Goal: Task Accomplishment & Management: Use online tool/utility

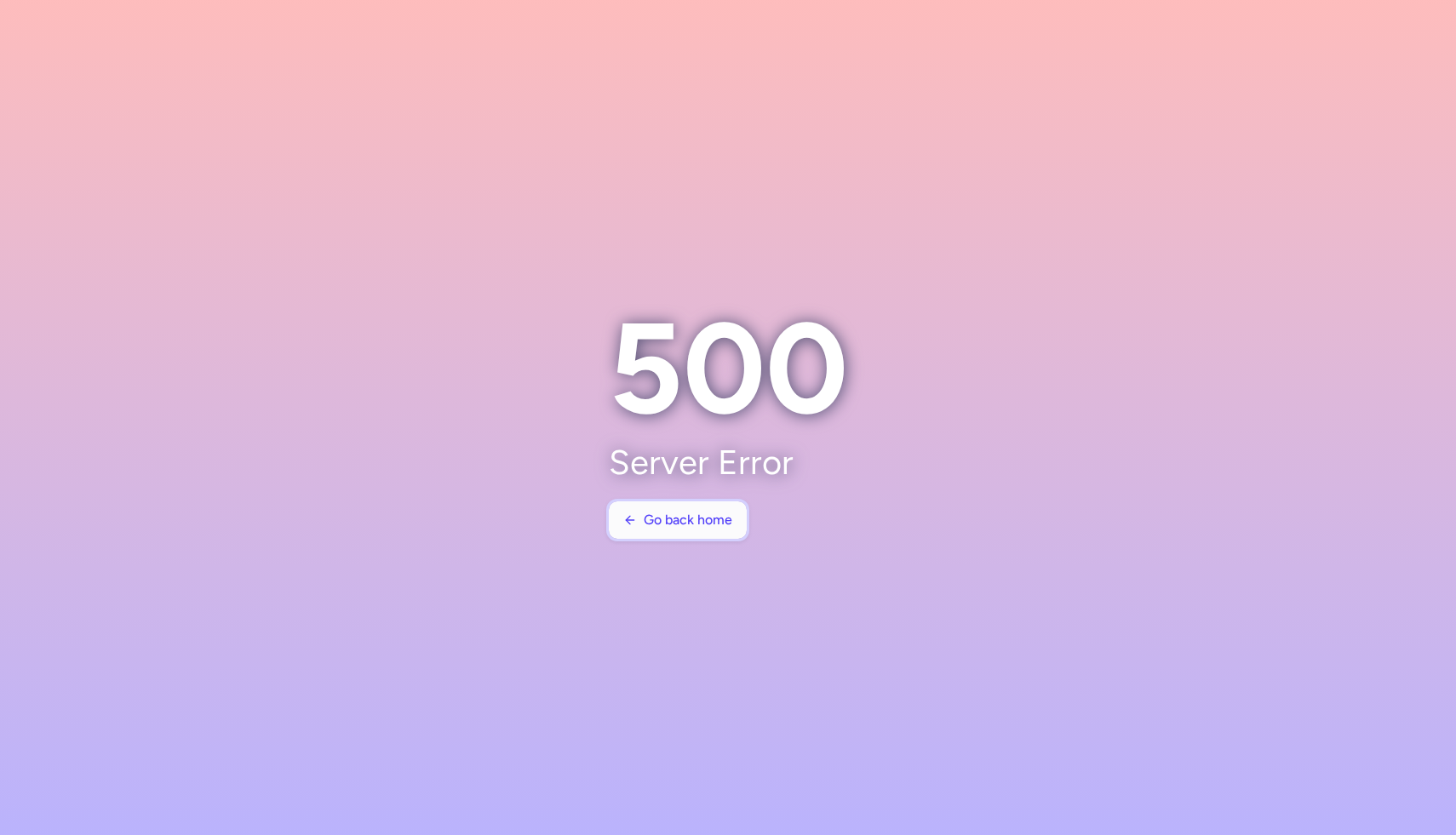
click at [653, 517] on span "Go back home" at bounding box center [688, 520] width 89 height 15
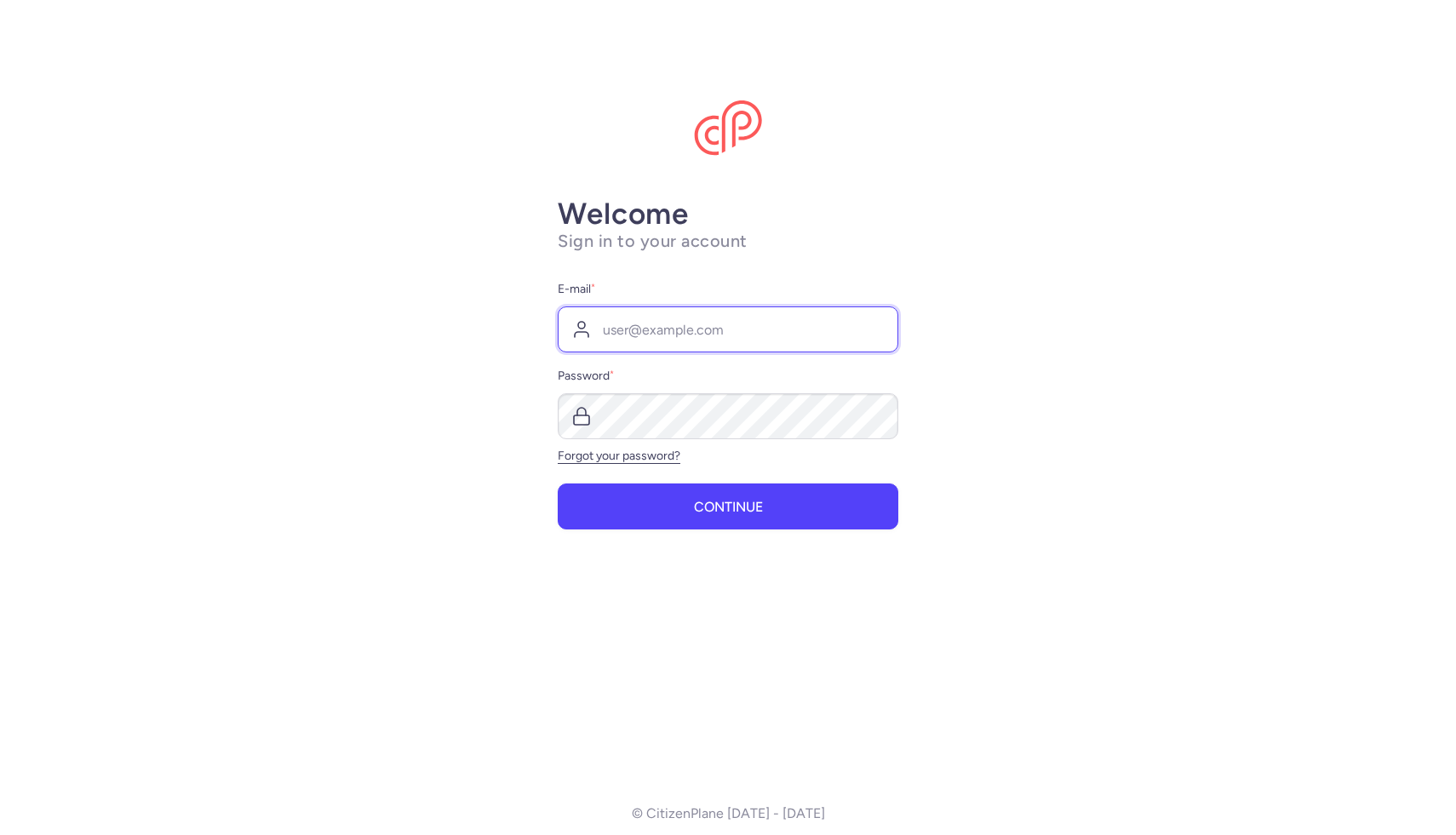
click at [685, 326] on input "E-mail *" at bounding box center [728, 330] width 340 height 46
type input "[PERSON_NAME][EMAIL_ADDRESS][DOMAIN_NAME]"
click at [669, 551] on div "Welcome Sign in to your account E-mail * [PERSON_NAME][EMAIL_ADDRESS][DOMAIN_NA…" at bounding box center [728, 480] width 340 height 568
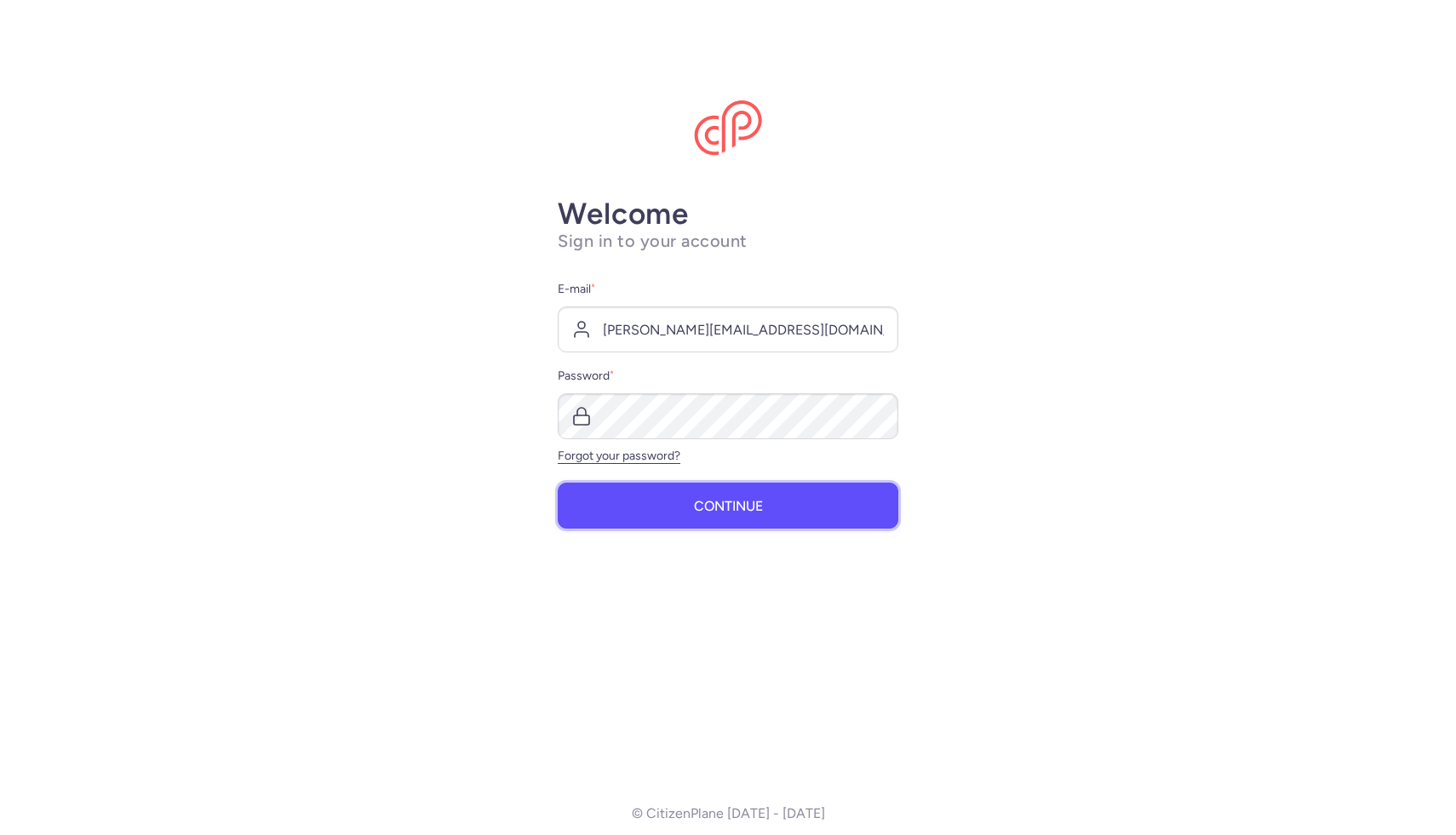
click at [662, 505] on button "Continue" at bounding box center [728, 505] width 340 height 46
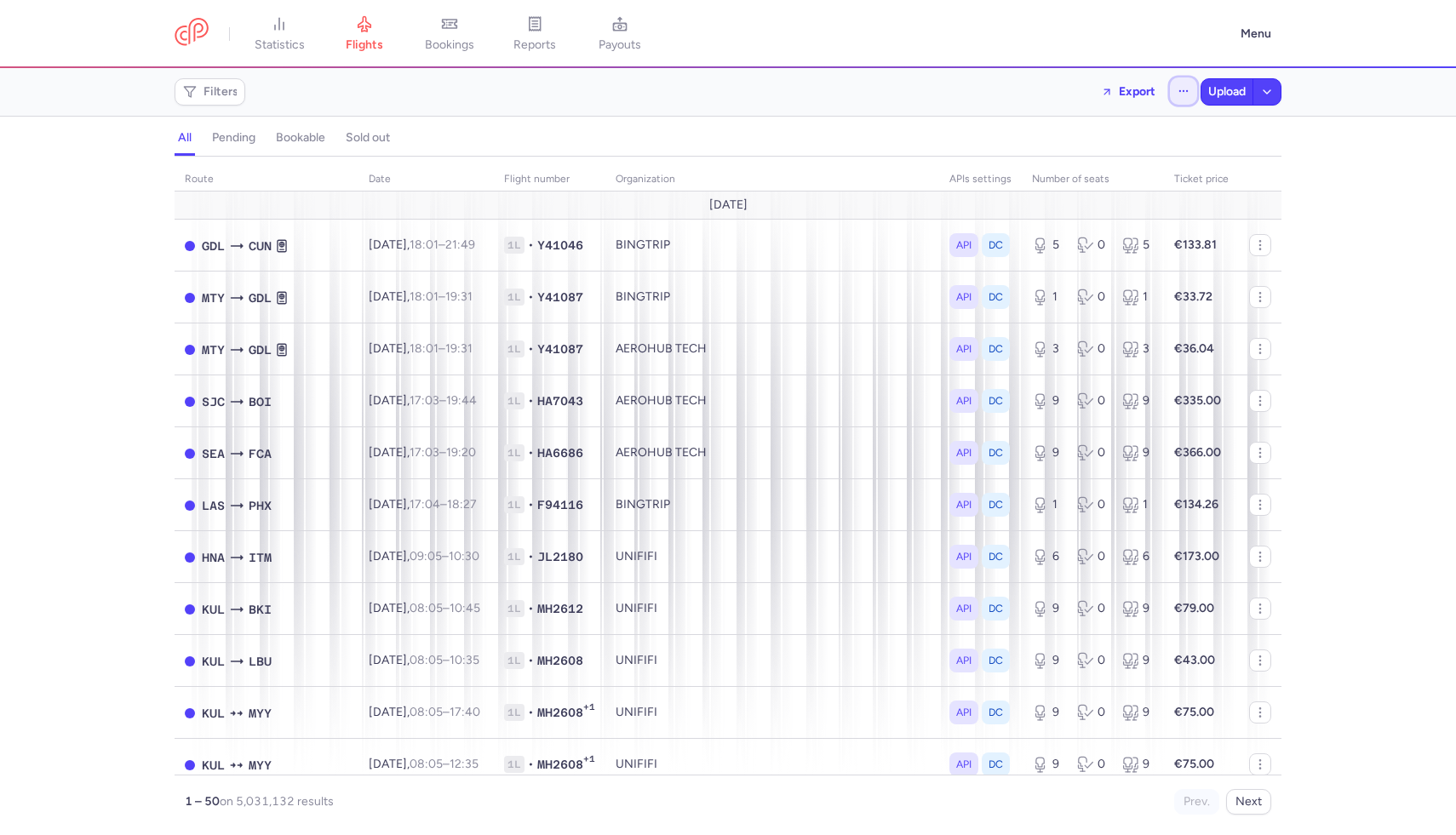
click at [1191, 92] on button "button" at bounding box center [1183, 91] width 27 height 27
click at [1072, 189] on li "See past flights Open flights Upload flights" at bounding box center [1097, 154] width 196 height 73
click at [1072, 169] on span "Open flights" at bounding box center [1043, 168] width 66 height 14
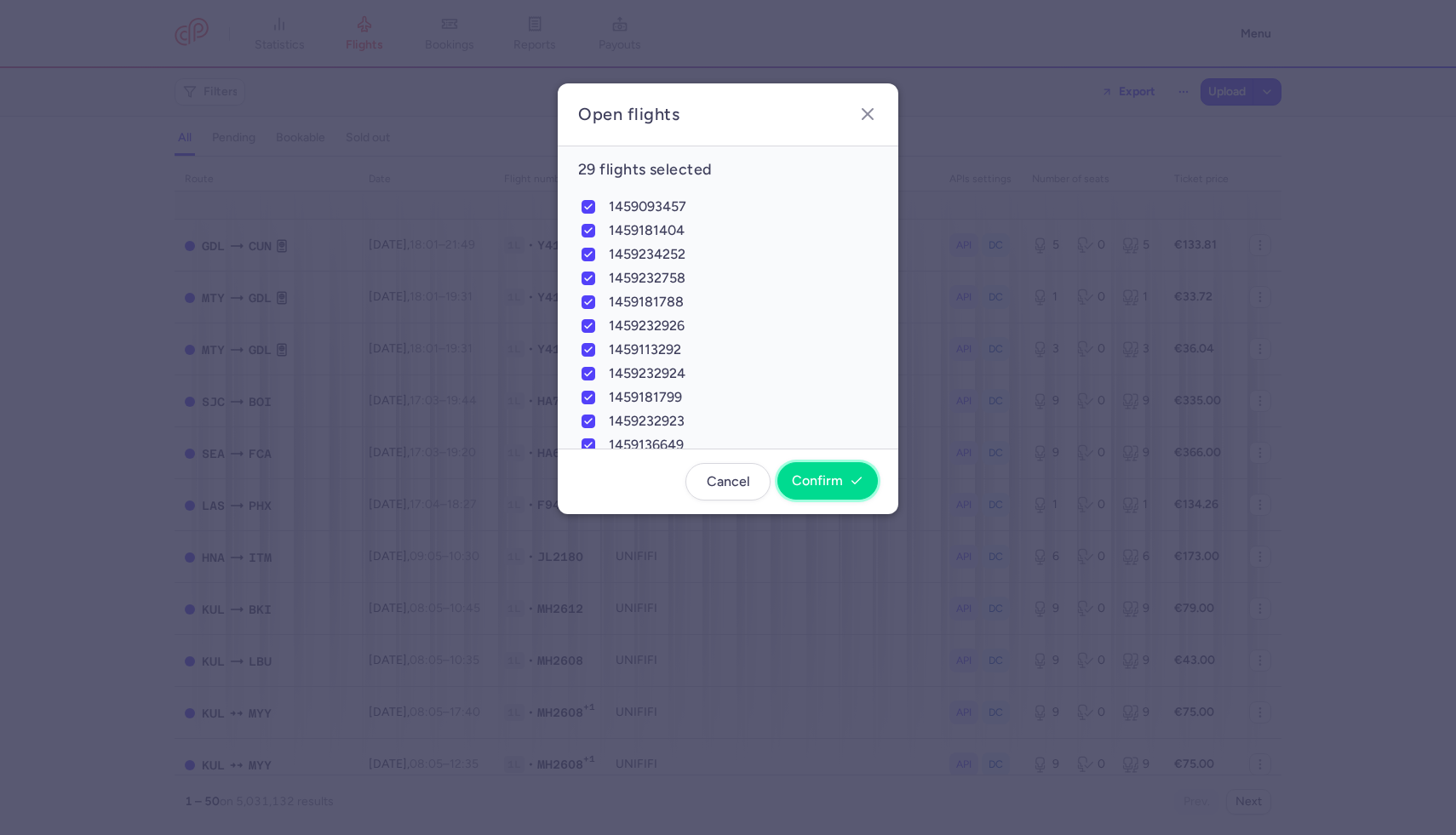
click at [799, 471] on button "Confirm" at bounding box center [828, 480] width 101 height 38
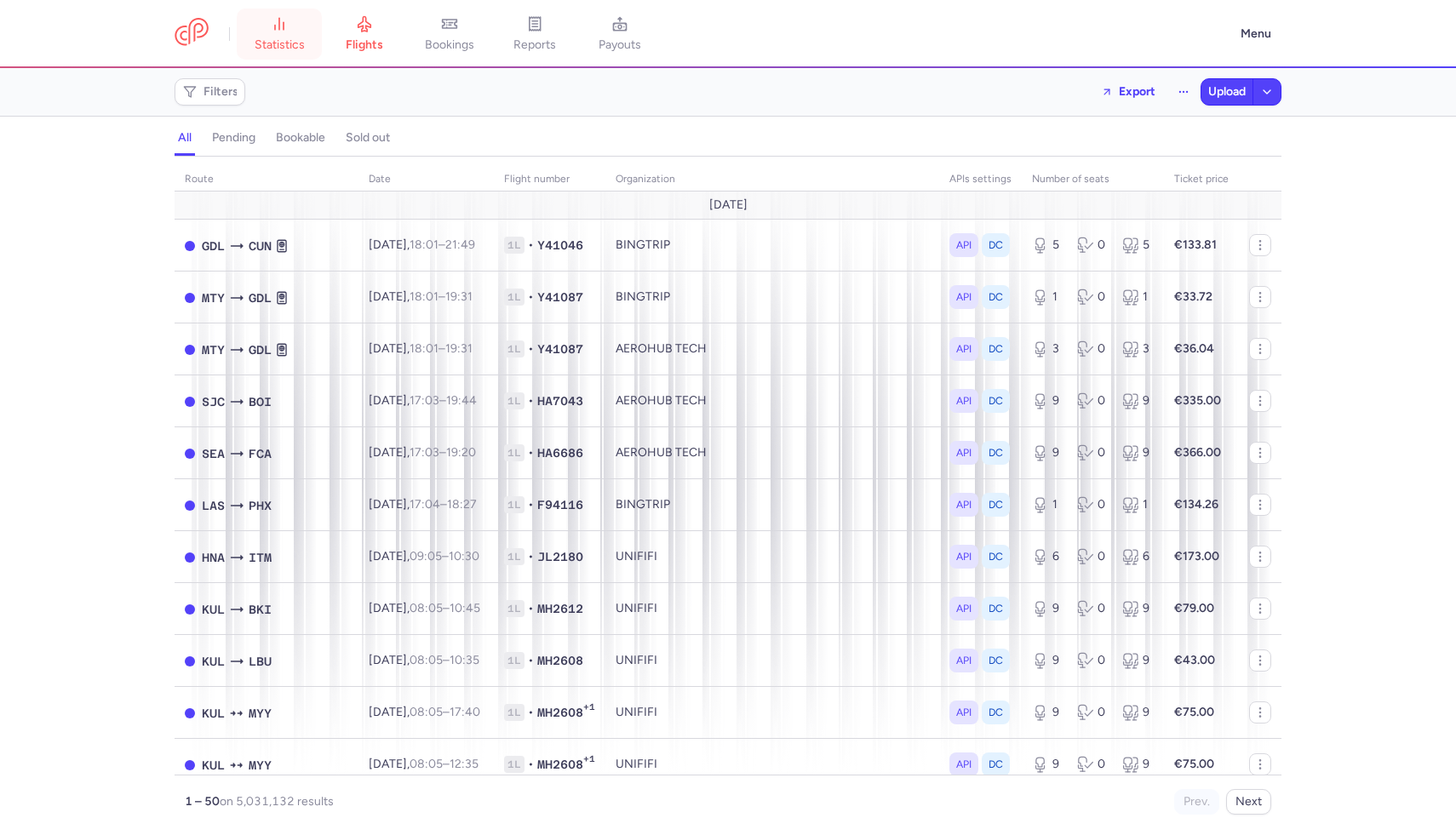
click at [284, 37] on link "statistics" at bounding box center [279, 34] width 85 height 38
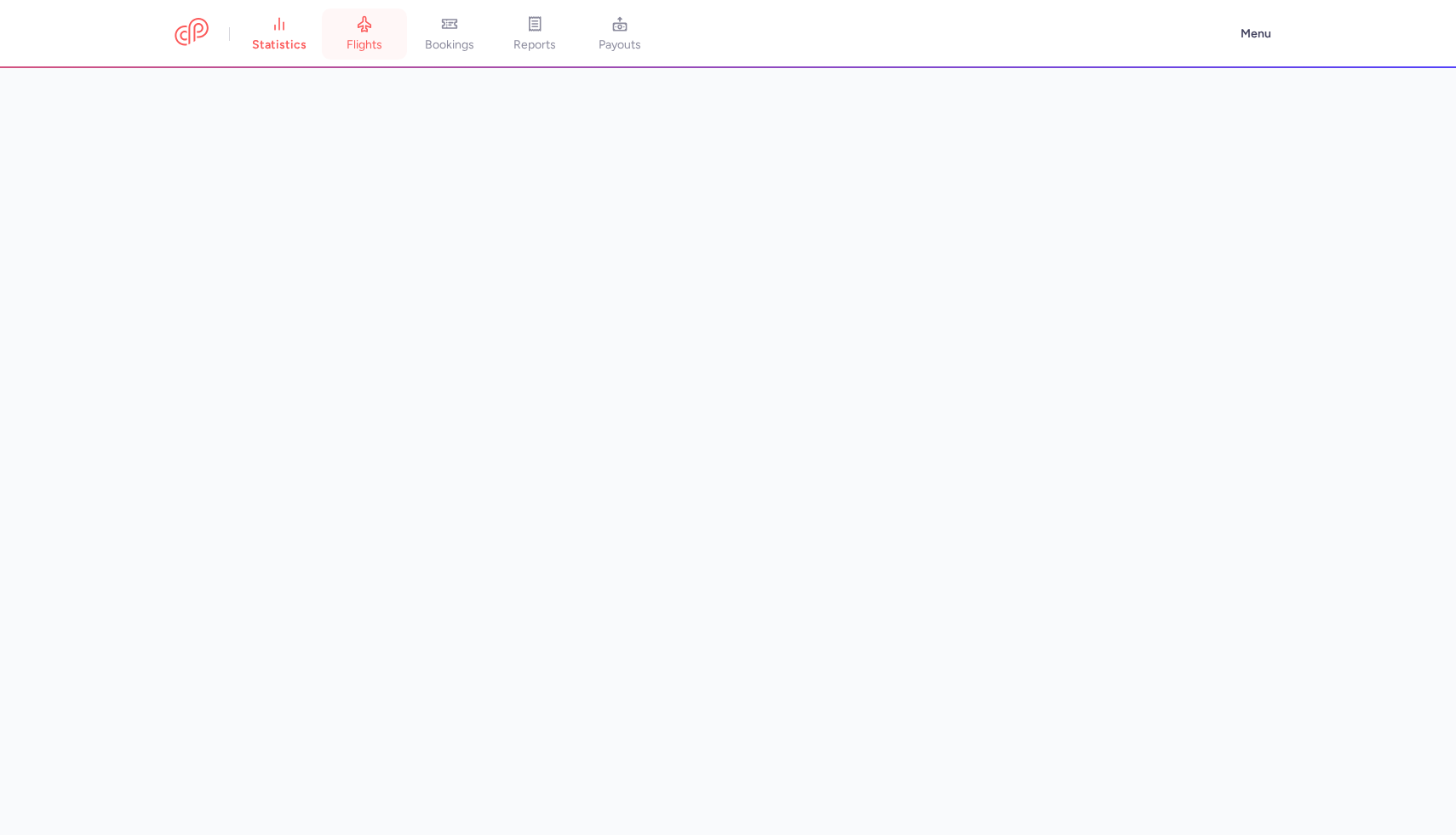
click at [360, 46] on span "flights" at bounding box center [364, 45] width 36 height 15
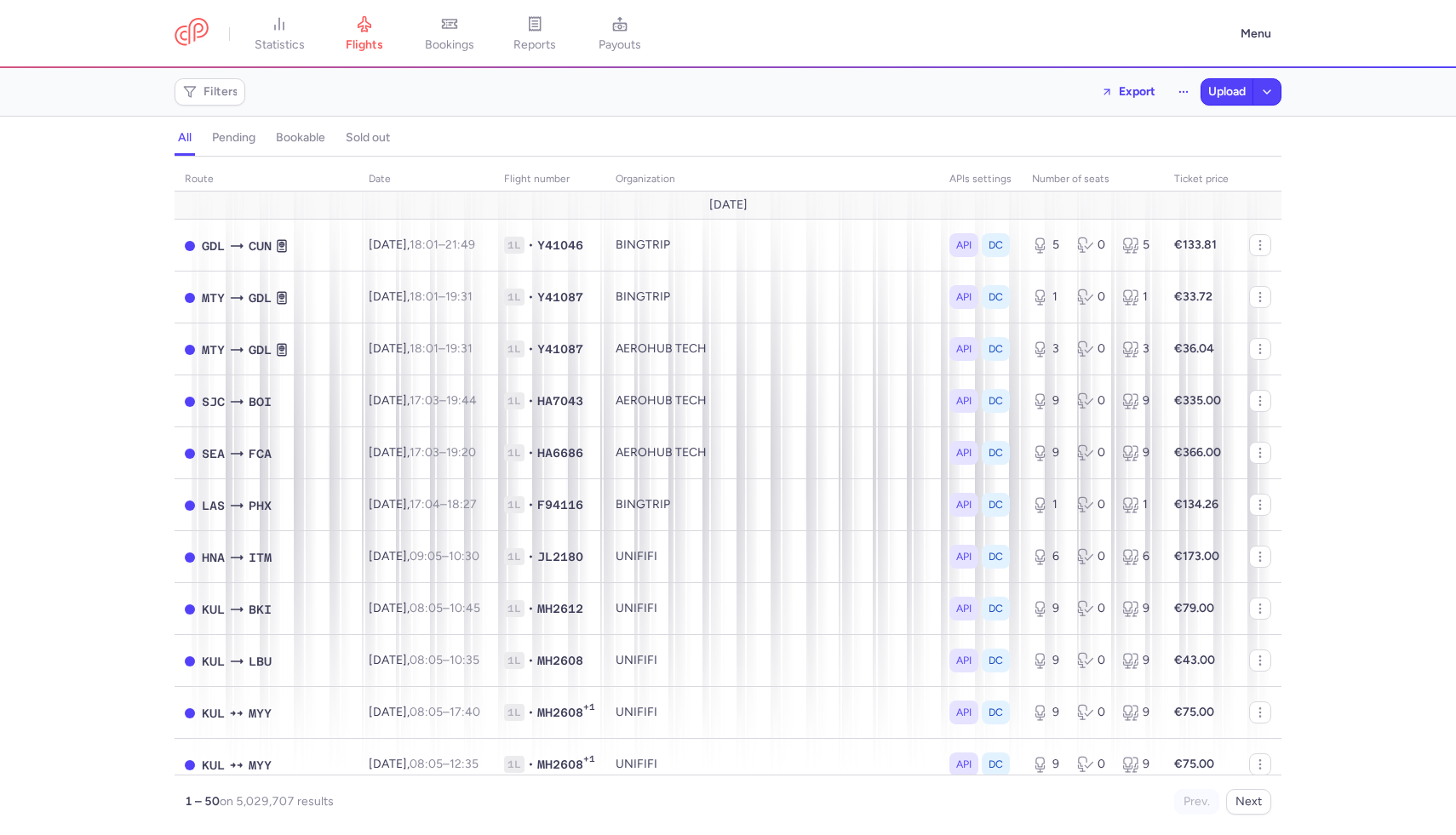
click at [243, 132] on h4 "pending" at bounding box center [233, 138] width 44 height 15
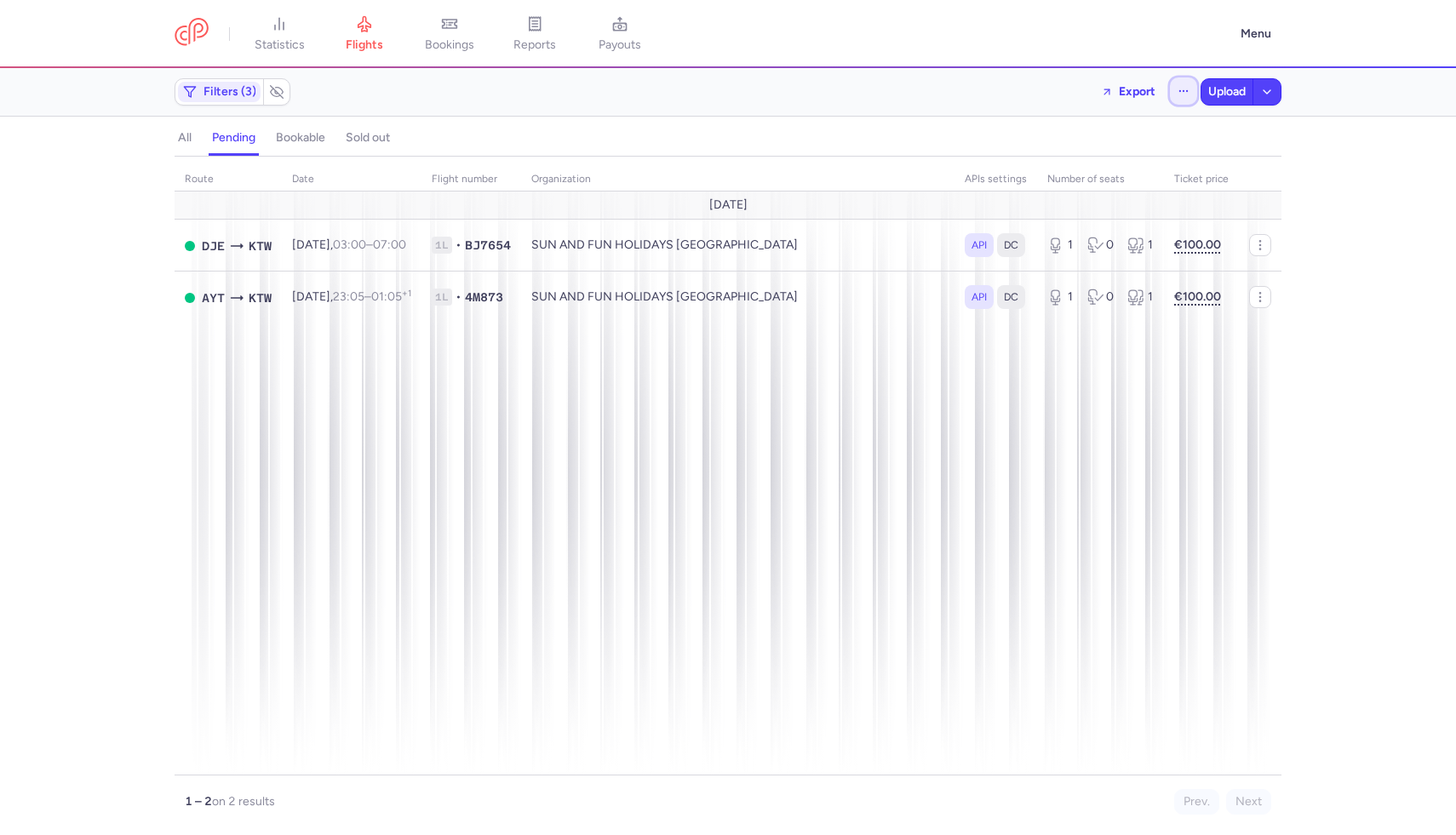
click at [1192, 82] on button "button" at bounding box center [1183, 91] width 27 height 27
click at [1136, 159] on button "Open flights" at bounding box center [1097, 168] width 196 height 27
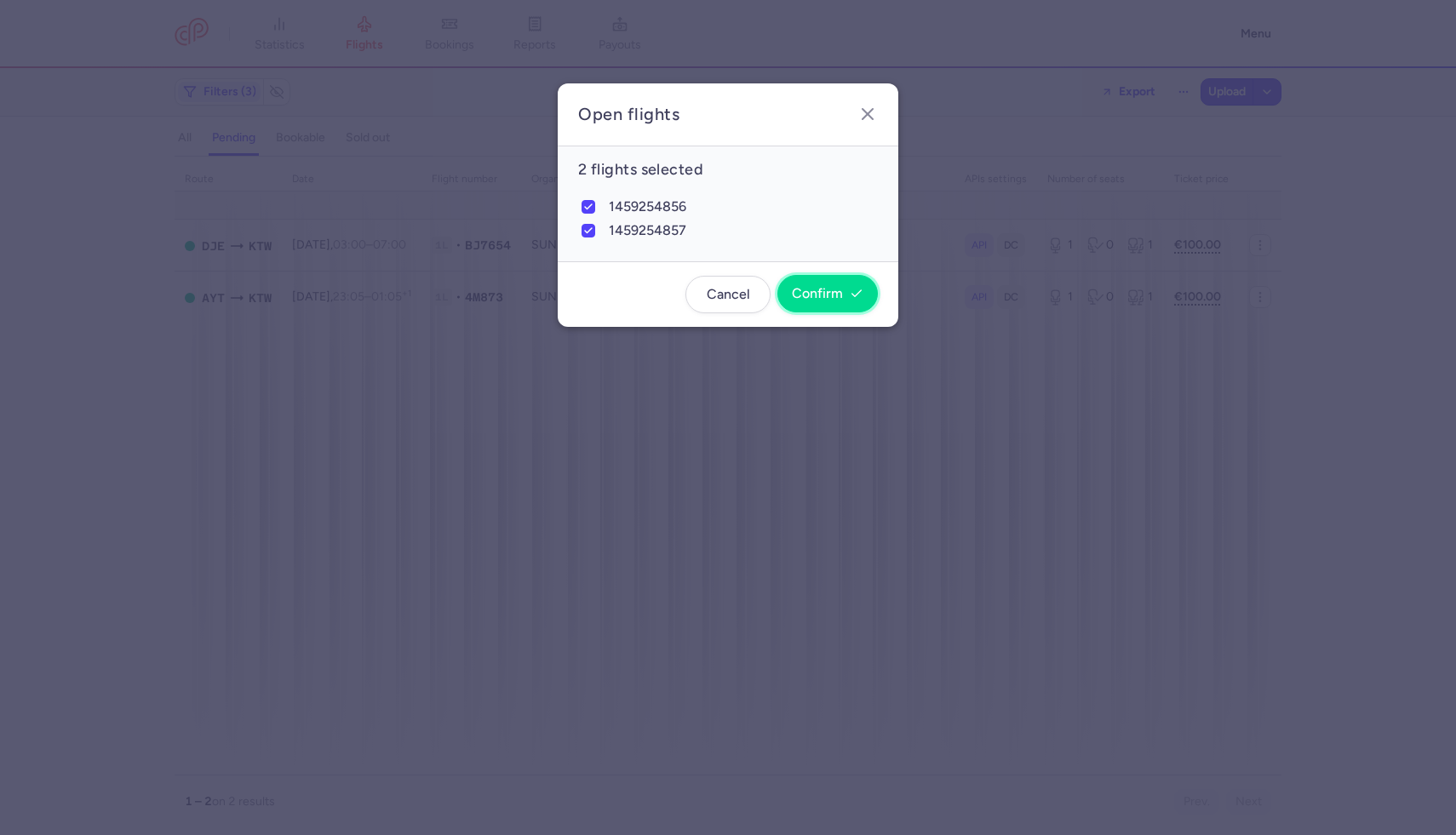
click at [828, 287] on span "Confirm" at bounding box center [817, 294] width 51 height 15
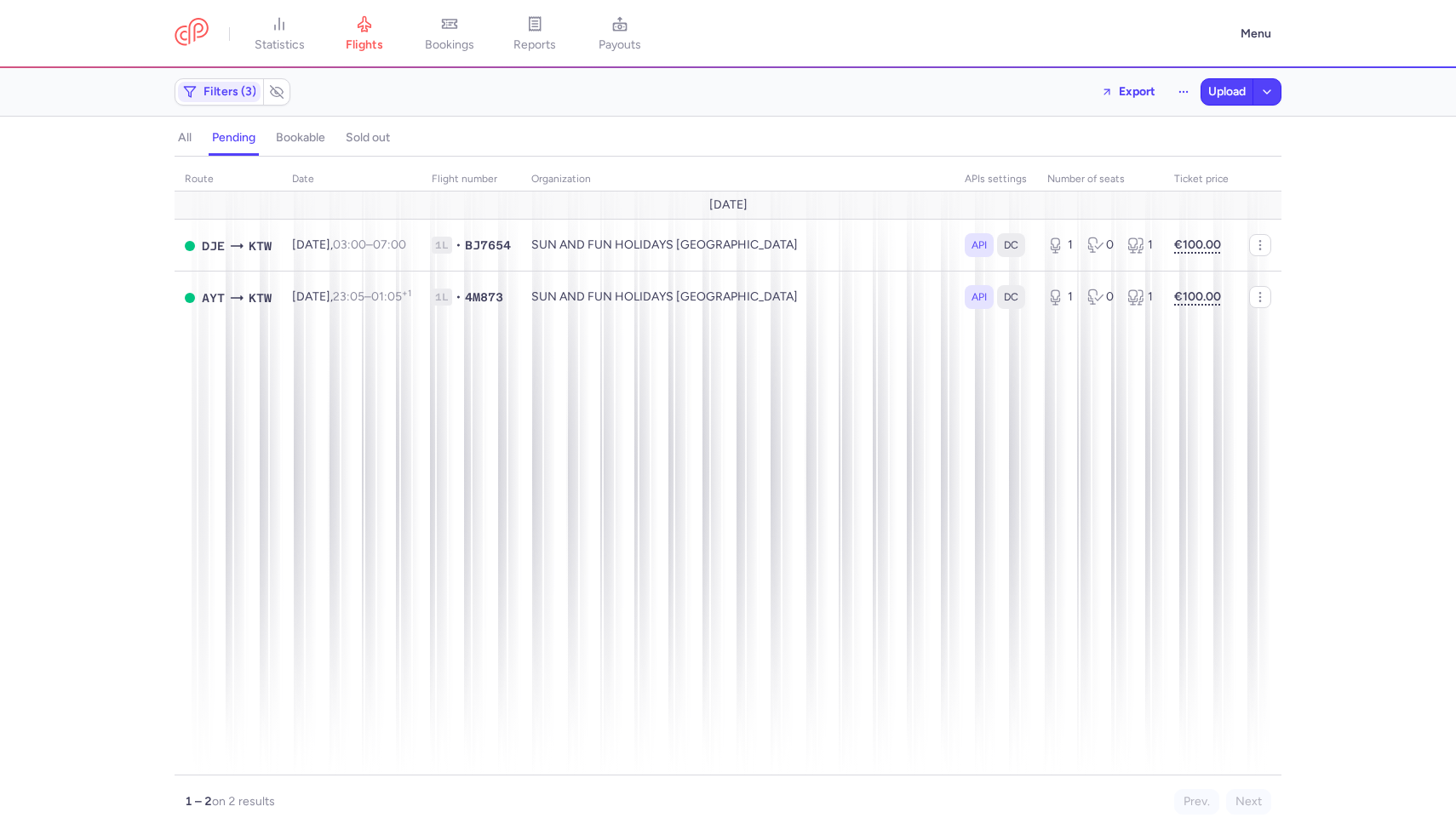
click at [183, 139] on h4 "all" at bounding box center [185, 138] width 14 height 15
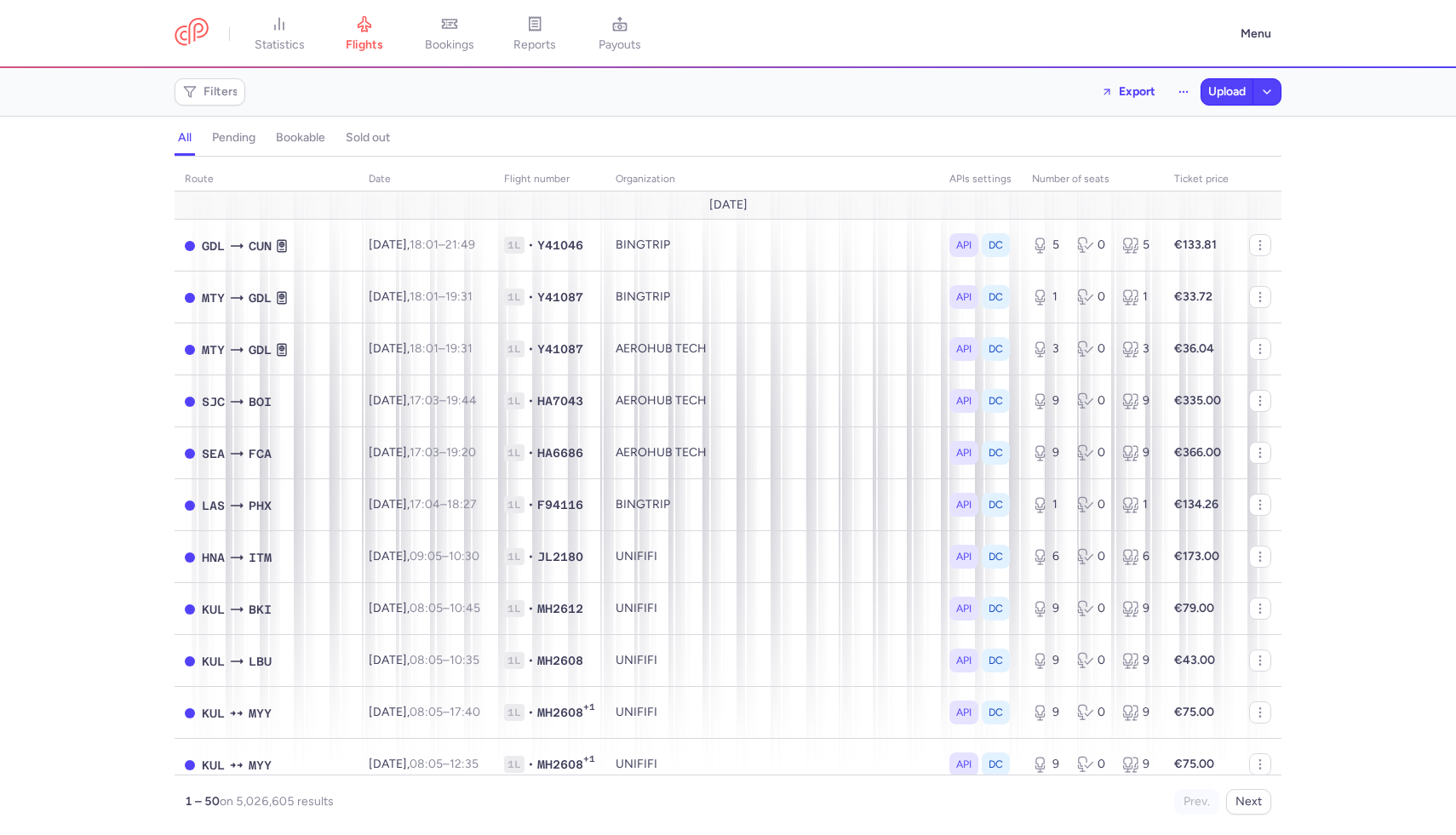
click at [228, 144] on h4 "pending" at bounding box center [233, 138] width 44 height 15
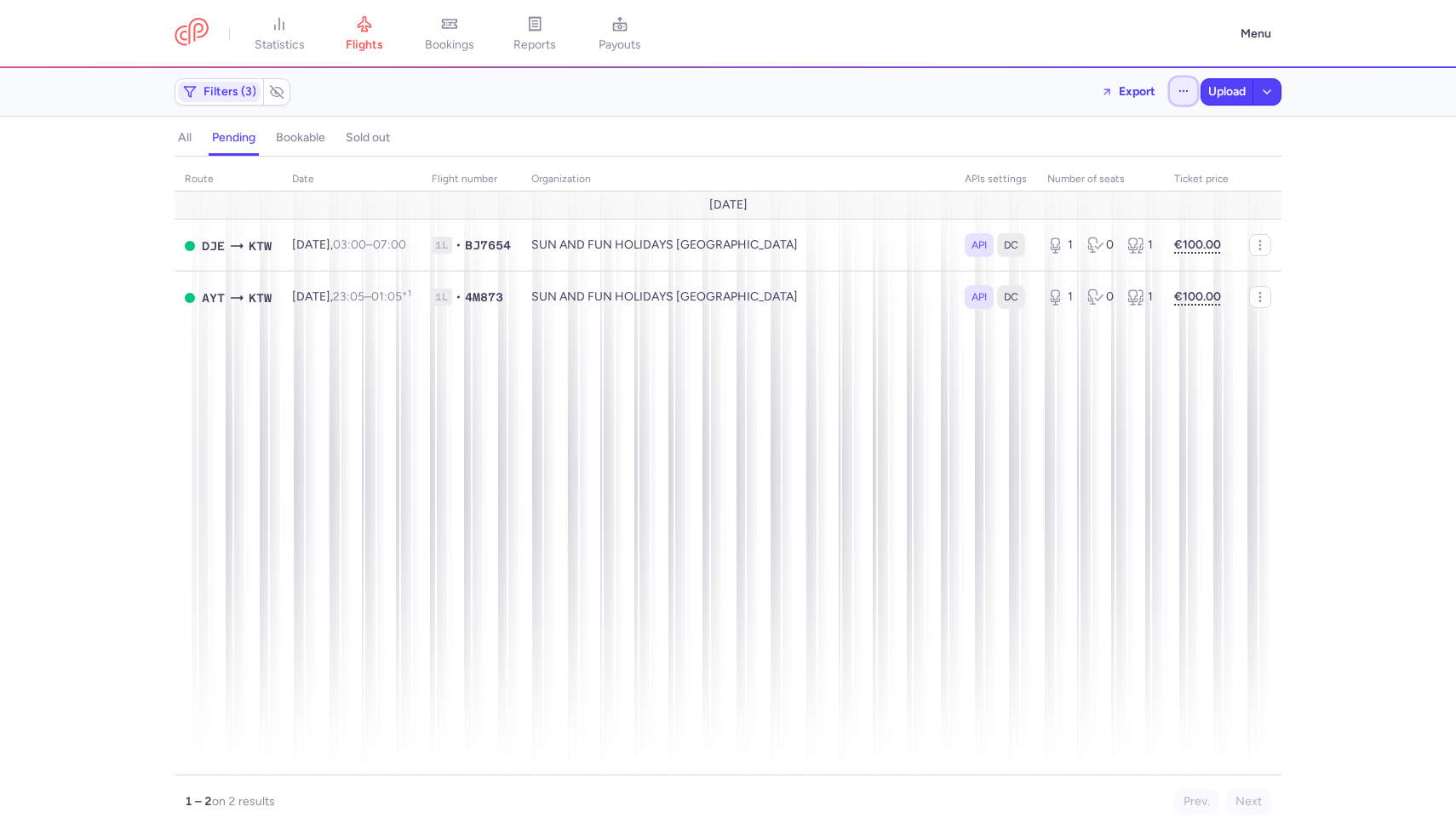
click at [1182, 78] on button "button" at bounding box center [1183, 91] width 27 height 27
click at [1096, 171] on button "Open flights" at bounding box center [1097, 168] width 196 height 27
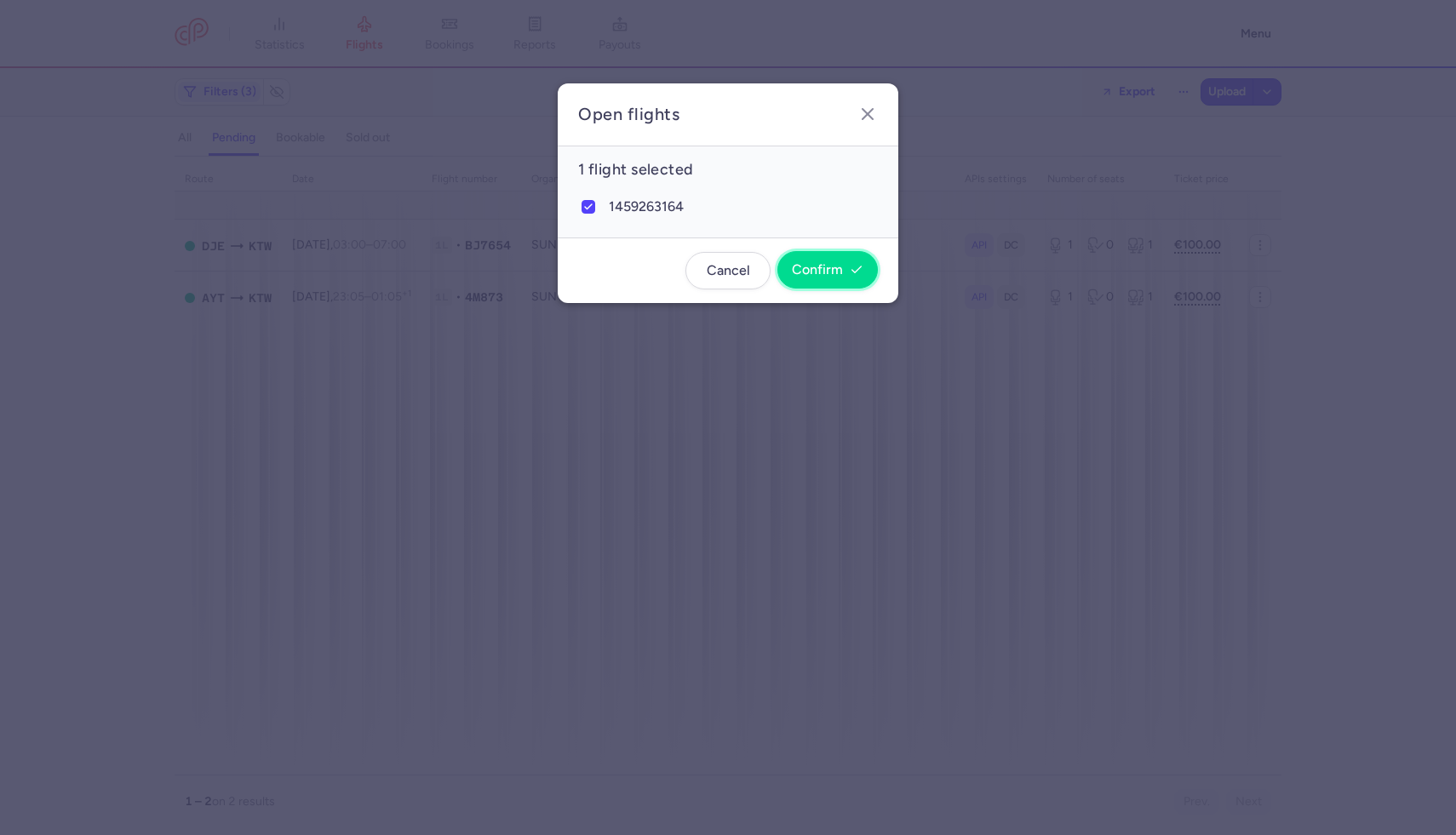
click at [831, 274] on span "Confirm" at bounding box center [817, 270] width 51 height 15
